Goal: Task Accomplishment & Management: Use online tool/utility

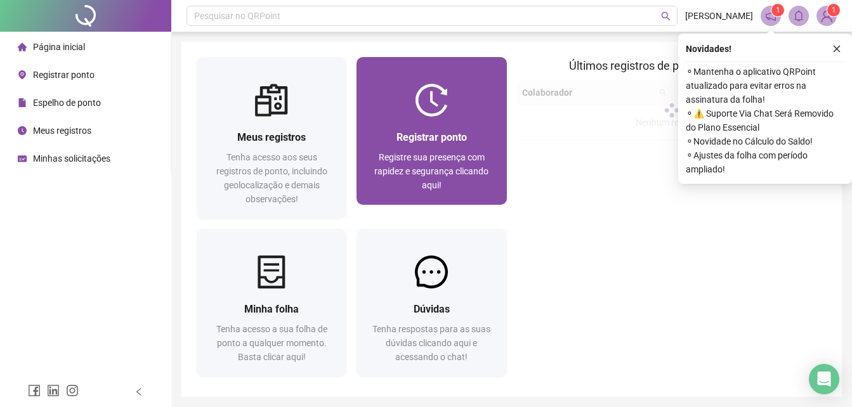
click at [465, 104] on div at bounding box center [431, 100] width 150 height 33
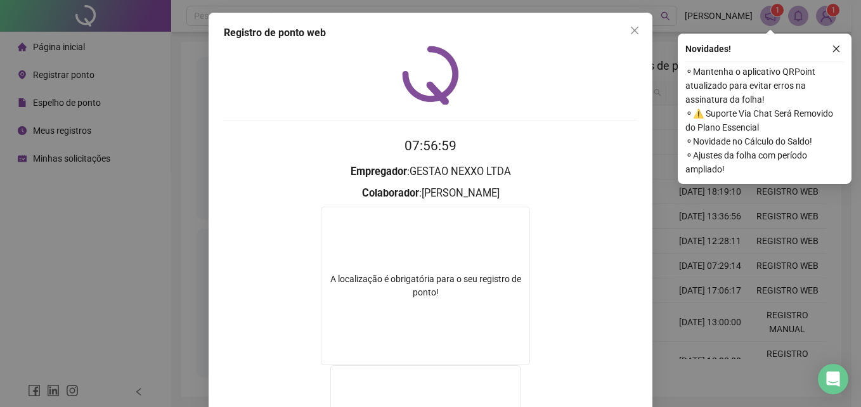
click at [697, 246] on div "Registro de ponto web 07:56:59 Empregador : GESTAO NEXXO LTDA Colaborador : [PE…" at bounding box center [430, 203] width 861 height 407
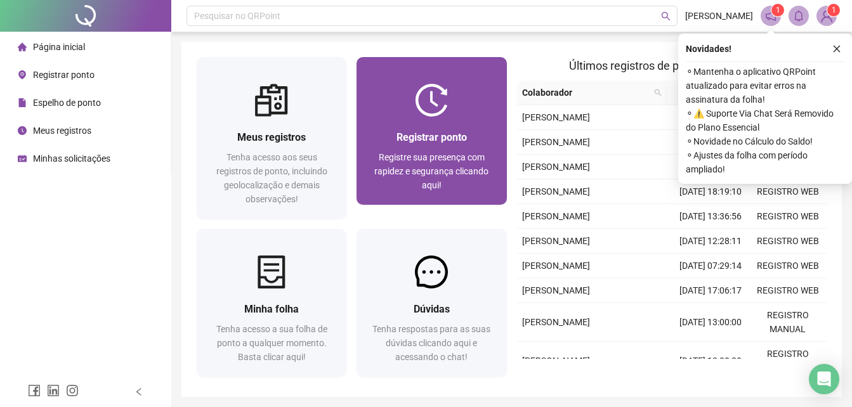
click at [477, 123] on div "Registrar ponto Registre sua presença com rapidez e segurança clicando aqui!" at bounding box center [431, 161] width 150 height 88
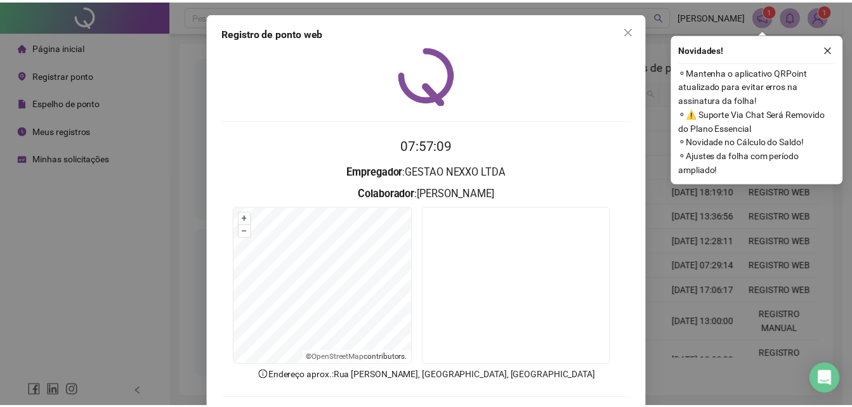
scroll to position [60, 0]
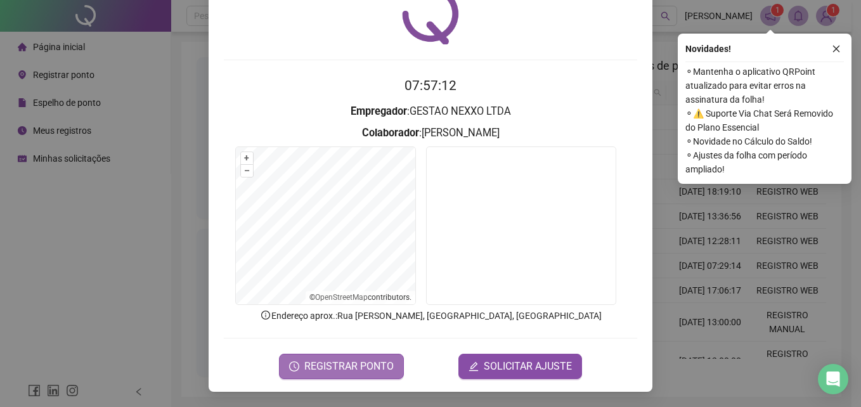
click at [377, 356] on button "REGISTRAR PONTO" at bounding box center [341, 366] width 125 height 25
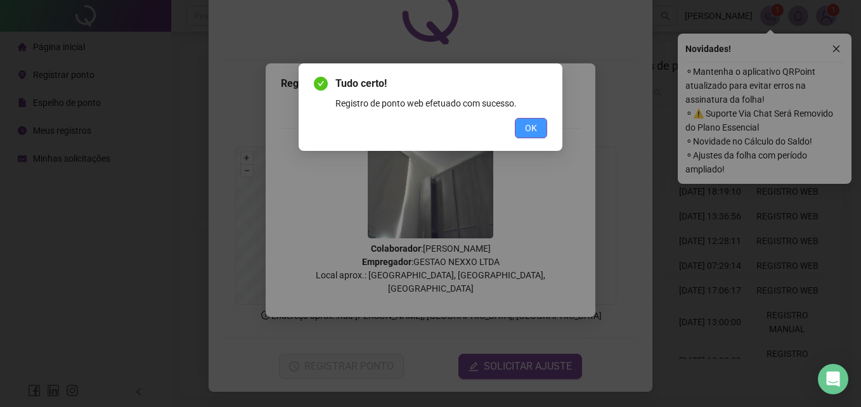
click at [543, 125] on button "OK" at bounding box center [531, 128] width 32 height 20
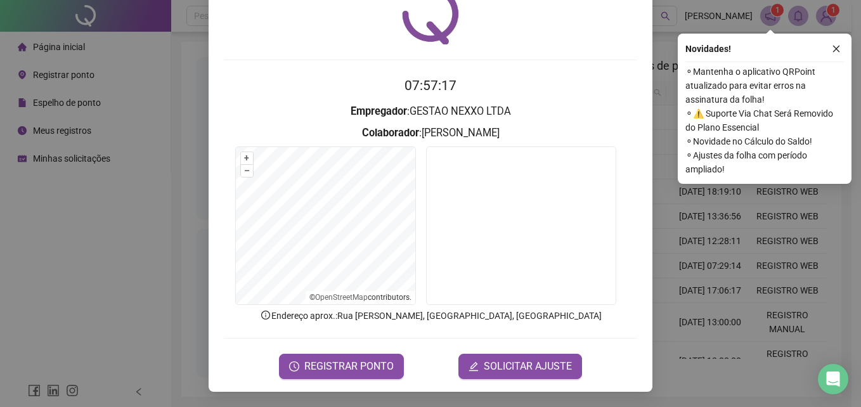
click at [727, 246] on div "Registro de ponto web 07:57:17 Empregador : GESTAO NEXXO LTDA Colaborador : [PE…" at bounding box center [430, 203] width 861 height 407
